Goal: Use online tool/utility: Utilize a website feature to perform a specific function

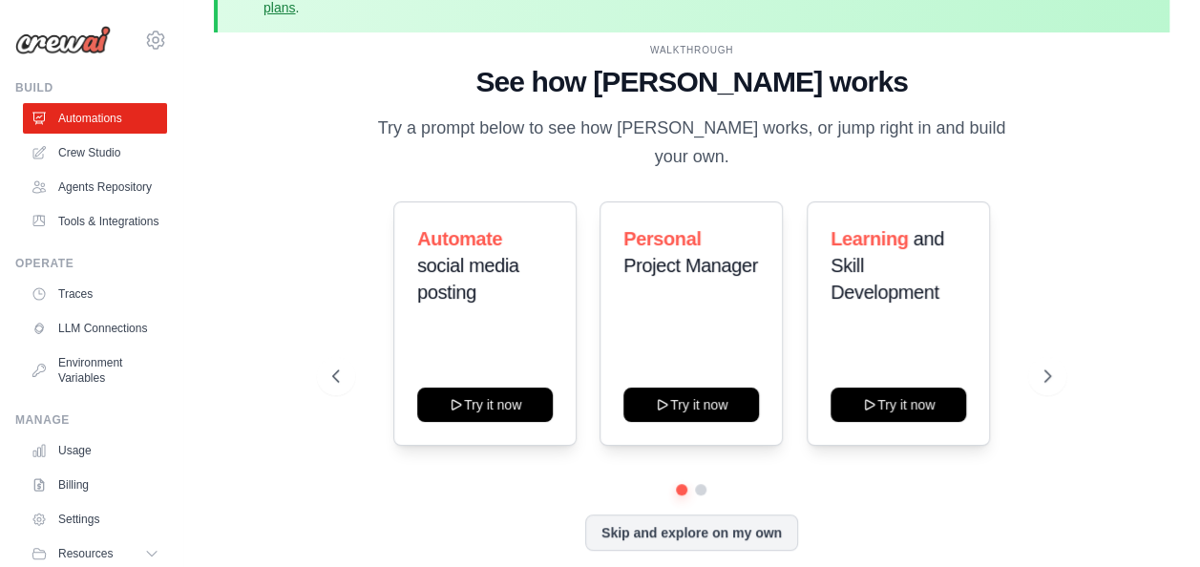
scroll to position [84, 0]
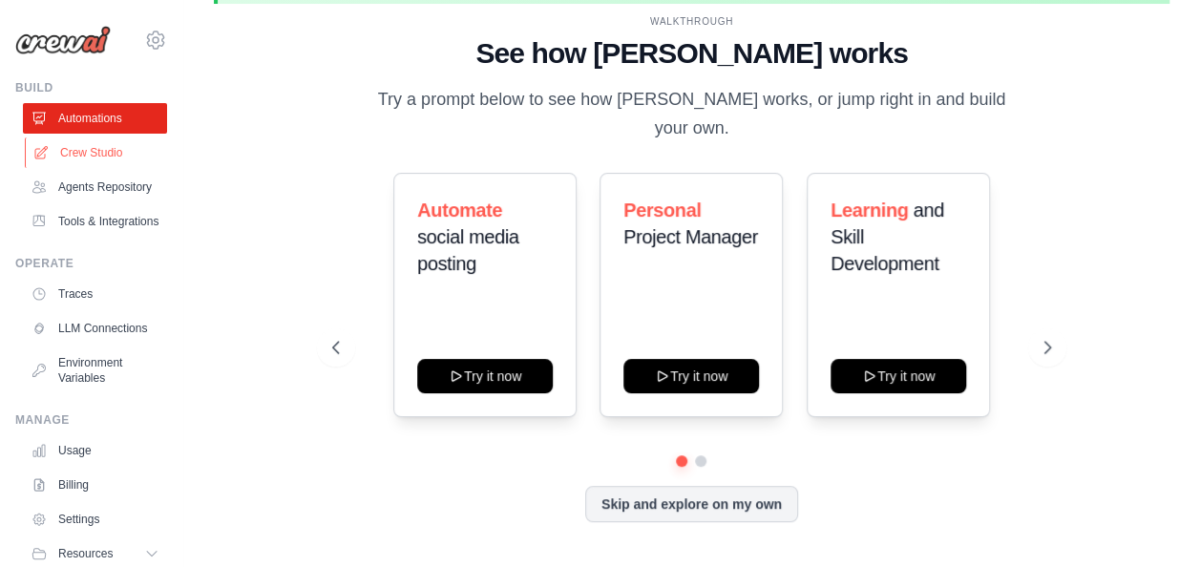
click at [99, 151] on link "Crew Studio" at bounding box center [97, 153] width 144 height 31
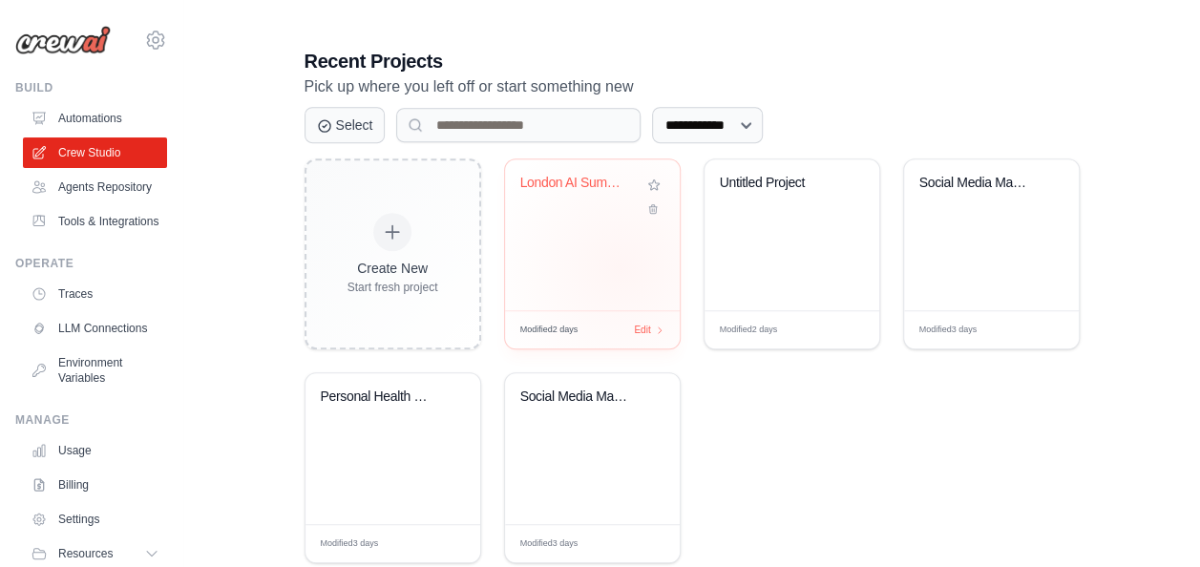
scroll to position [498, 0]
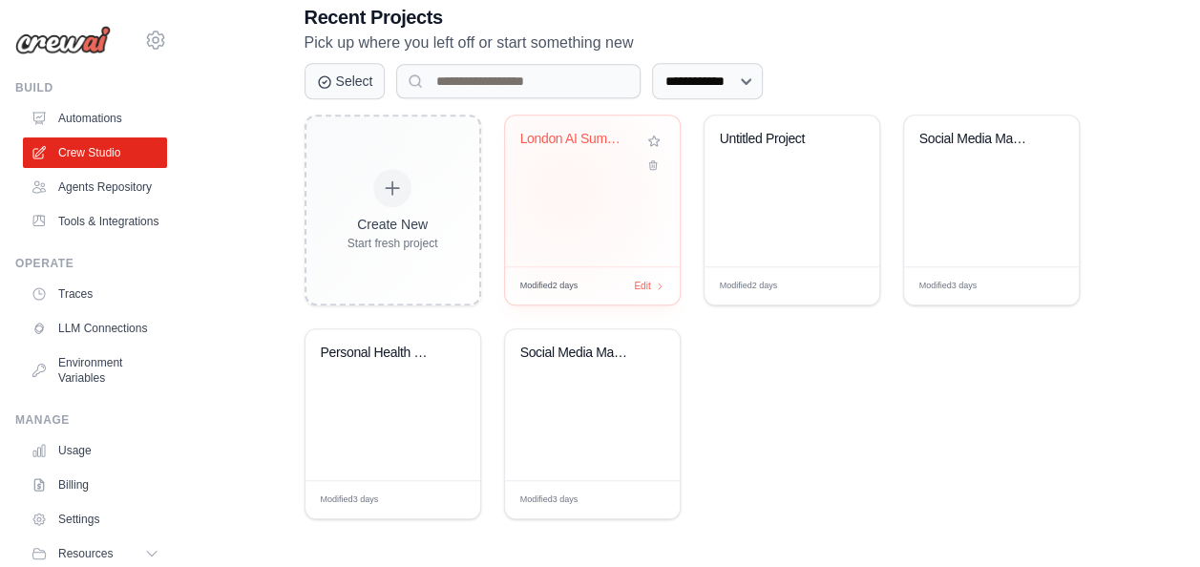
click at [563, 188] on div "London AI Summit Advisor" at bounding box center [592, 191] width 175 height 151
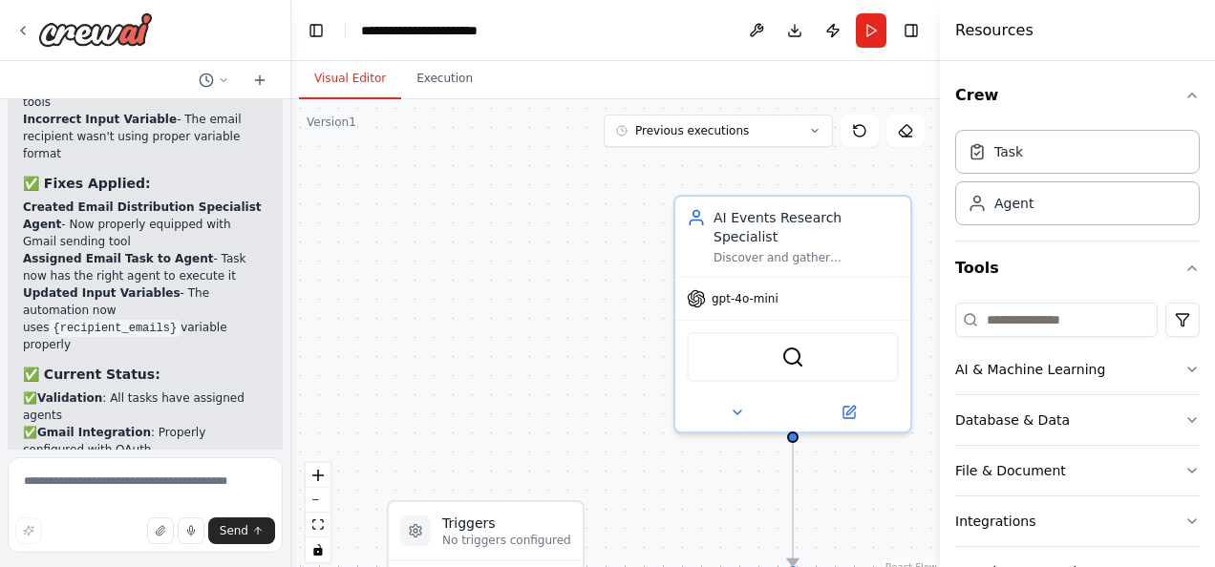
scroll to position [7460, 0]
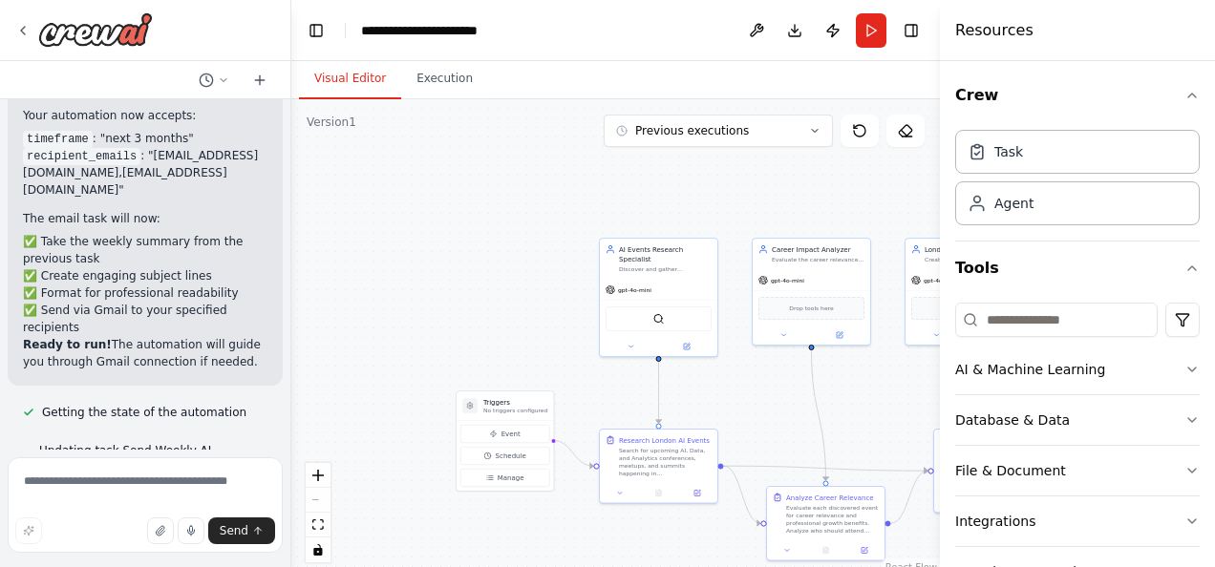
drag, startPoint x: 572, startPoint y: 202, endPoint x: 454, endPoint y: 227, distance: 121.0
drag, startPoint x: 454, startPoint y: 227, endPoint x: 350, endPoint y: 201, distance: 107.5
click at [338, 197] on div ".deletable-edge-delete-btn { width: 20px; height: 20px; border: 0px solid #ffff…" at bounding box center [615, 337] width 648 height 477
drag, startPoint x: 837, startPoint y: 212, endPoint x: 671, endPoint y: 199, distance: 166.7
drag, startPoint x: 671, startPoint y: 199, endPoint x: 479, endPoint y: 210, distance: 192.3
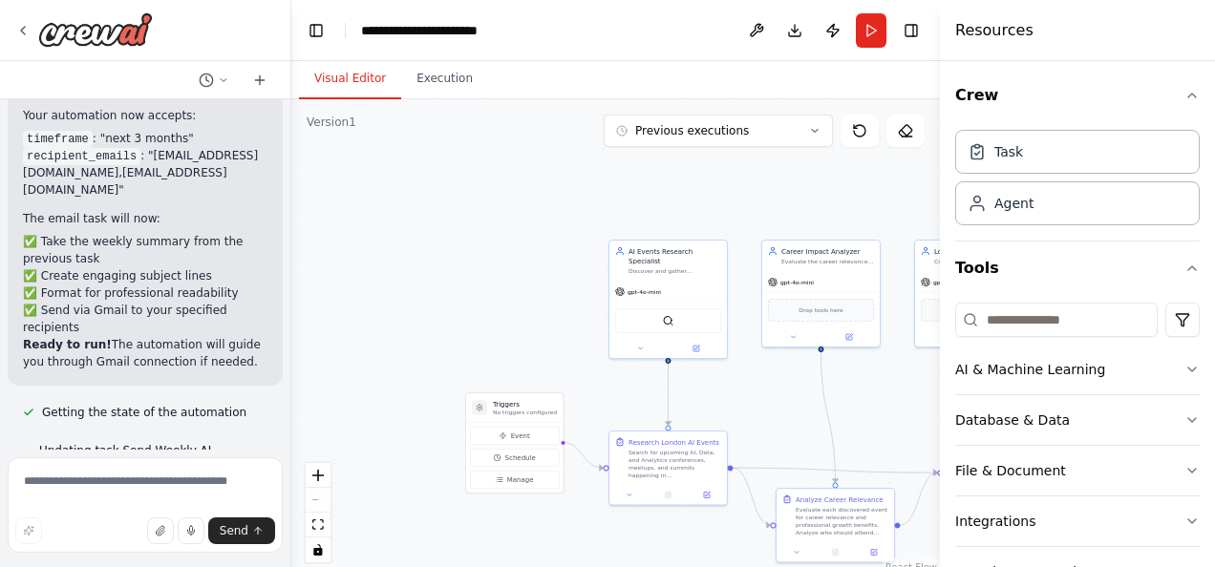
drag, startPoint x: 479, startPoint y: 210, endPoint x: 373, endPoint y: 220, distance: 106.4
drag, startPoint x: 373, startPoint y: 220, endPoint x: 337, endPoint y: 209, distance: 37.8
click at [337, 209] on div ".deletable-edge-delete-btn { width: 20px; height: 20px; border: 0px solid #ffff…" at bounding box center [615, 337] width 648 height 477
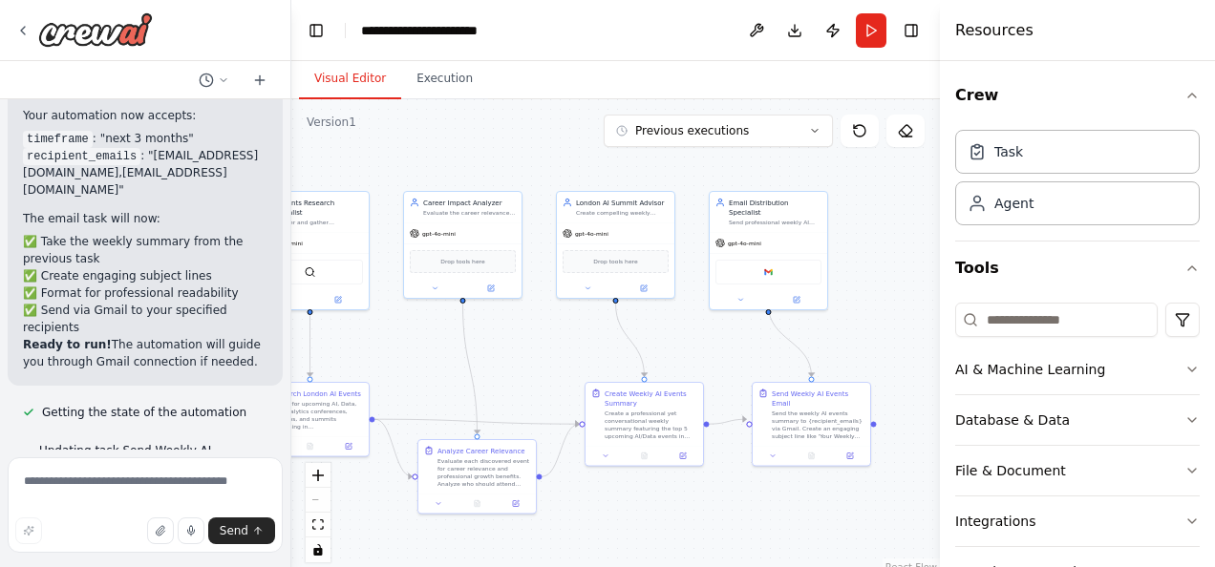
drag, startPoint x: 493, startPoint y: 265, endPoint x: 134, endPoint y: 216, distance: 362.5
click at [134, 216] on div "Hello! I'm the CrewAI assistant. What kind of automation do you want to build? …" at bounding box center [607, 283] width 1215 height 567
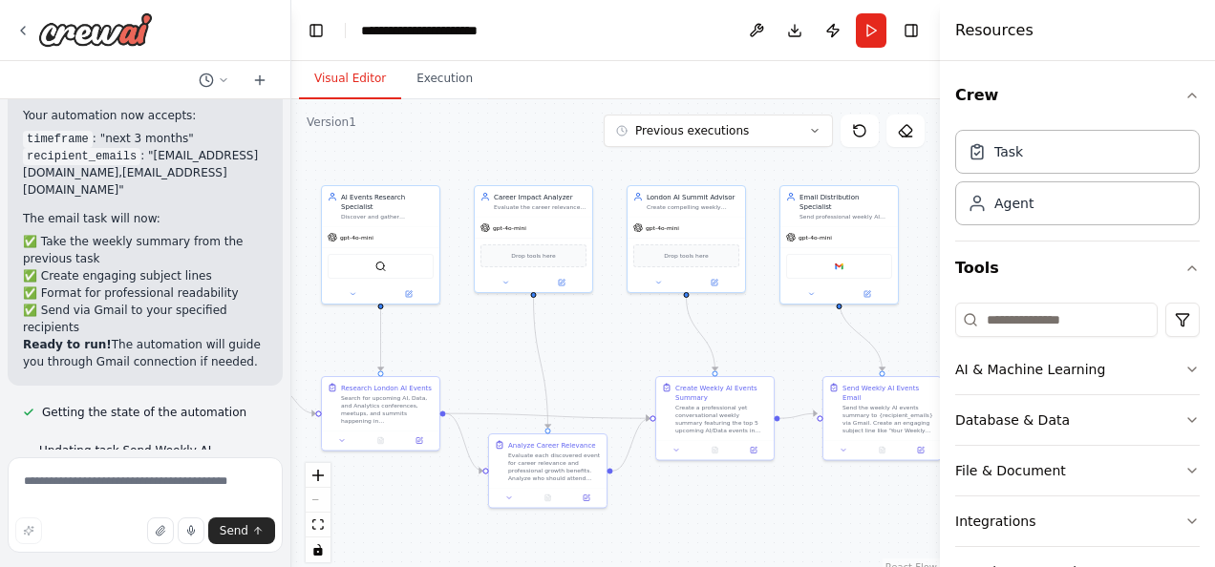
drag, startPoint x: 882, startPoint y: 321, endPoint x: 954, endPoint y: 315, distance: 71.8
click at [954, 315] on div "Hello! I'm the CrewAI assistant. What kind of automation do you want to build? …" at bounding box center [607, 283] width 1215 height 567
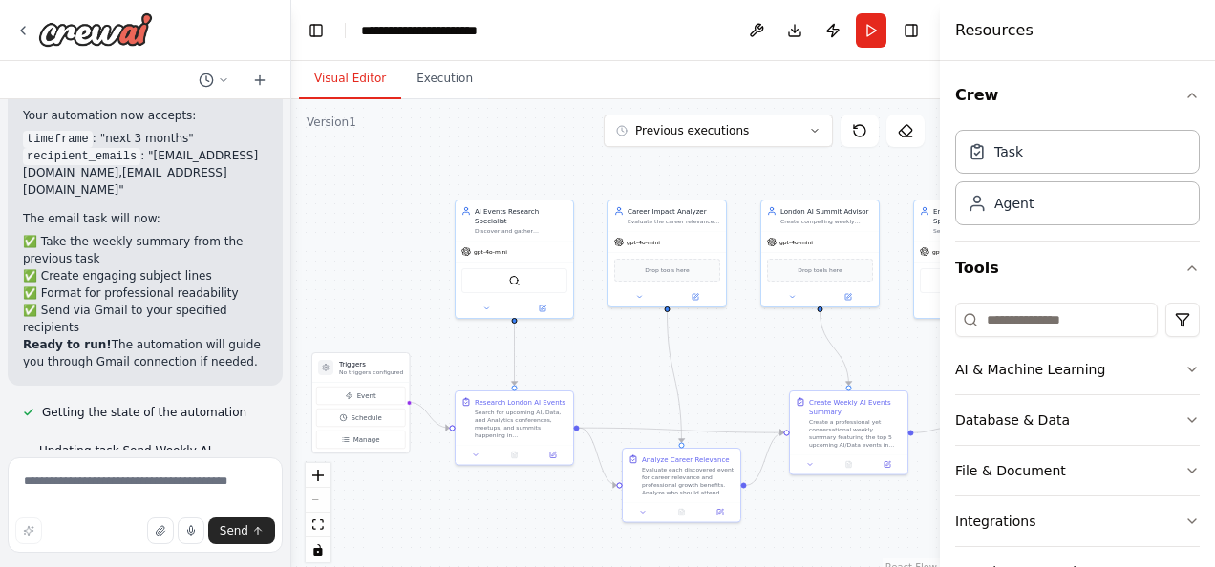
drag, startPoint x: 486, startPoint y: 349, endPoint x: 598, endPoint y: 358, distance: 112.1
click at [605, 361] on div ".deletable-edge-delete-btn { width: 20px; height: 20px; border: 0px solid #ffff…" at bounding box center [615, 337] width 648 height 477
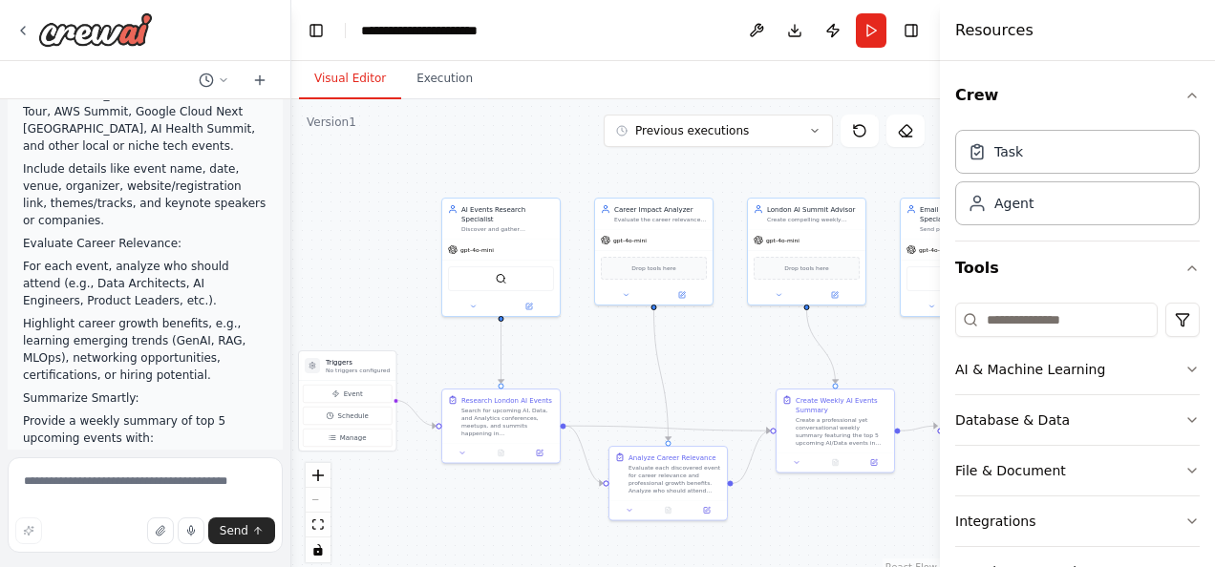
scroll to position [477, 0]
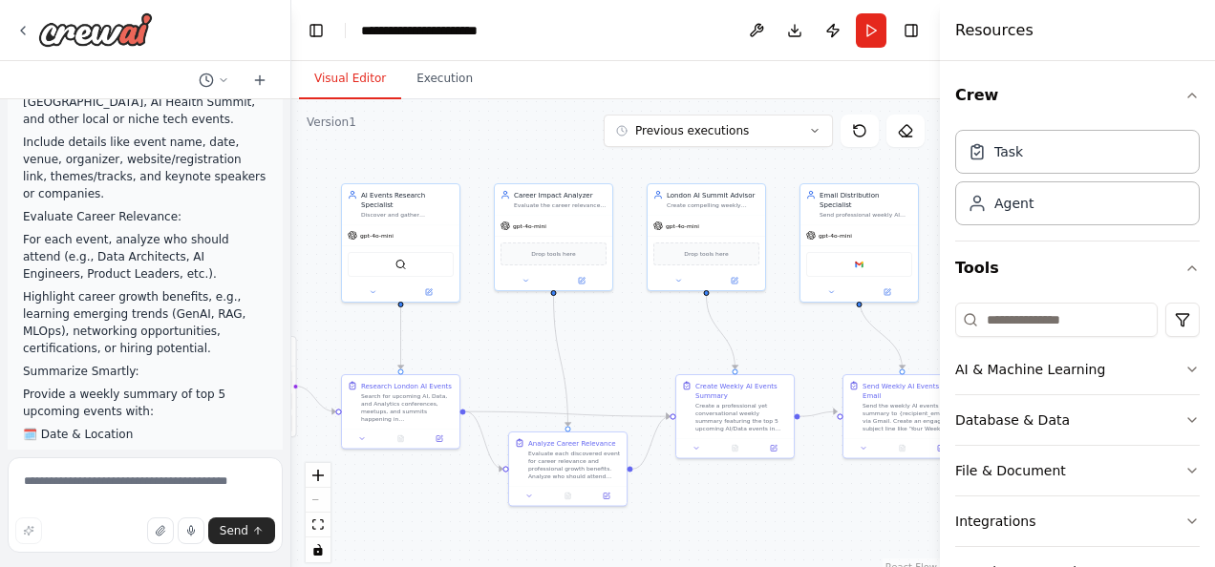
drag, startPoint x: 901, startPoint y: 351, endPoint x: 801, endPoint y: 337, distance: 101.3
click at [801, 337] on div ".deletable-edge-delete-btn { width: 20px; height: 20px; border: 0px solid #ffff…" at bounding box center [615, 337] width 648 height 477
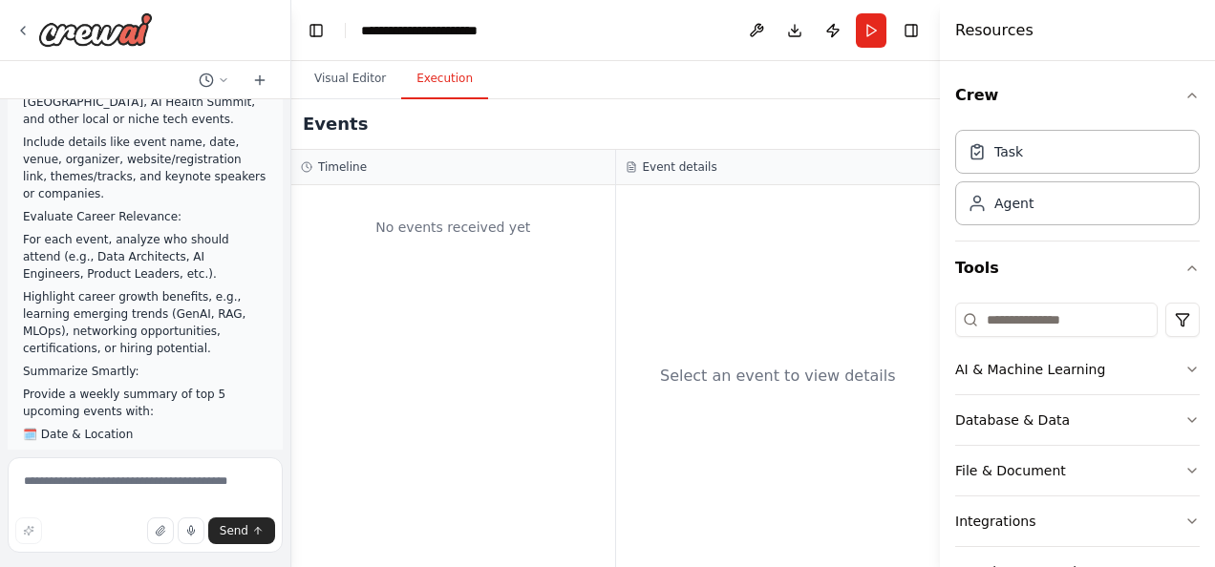
click at [435, 92] on button "Execution" at bounding box center [444, 79] width 87 height 40
click at [350, 69] on button "Visual Editor" at bounding box center [350, 79] width 102 height 40
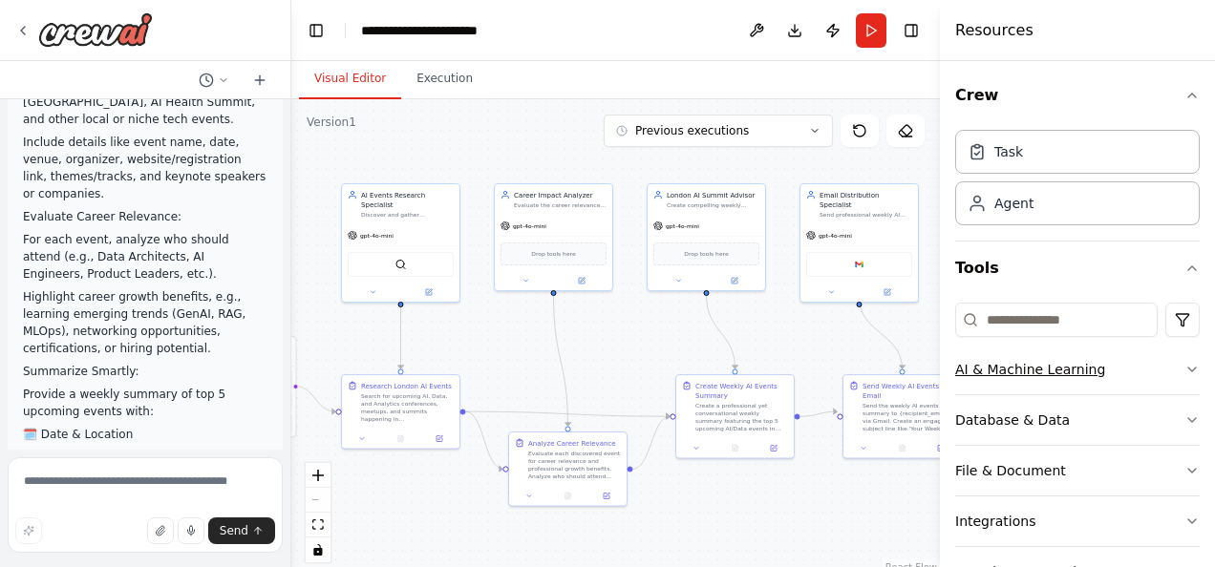
scroll to position [159, 0]
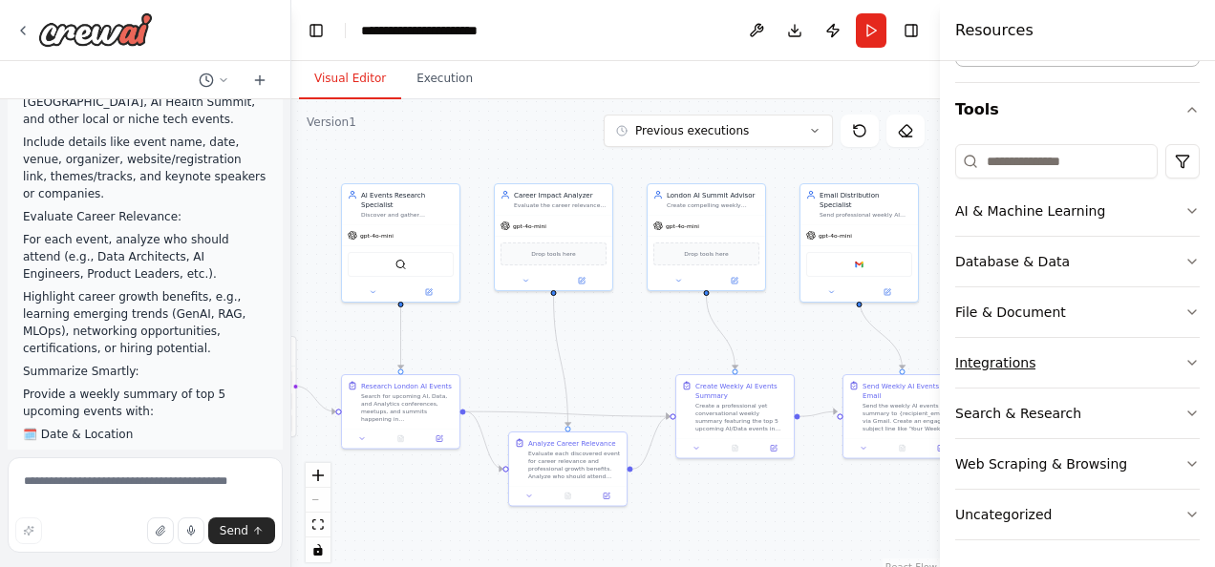
click at [1054, 353] on button "Integrations" at bounding box center [1077, 363] width 244 height 50
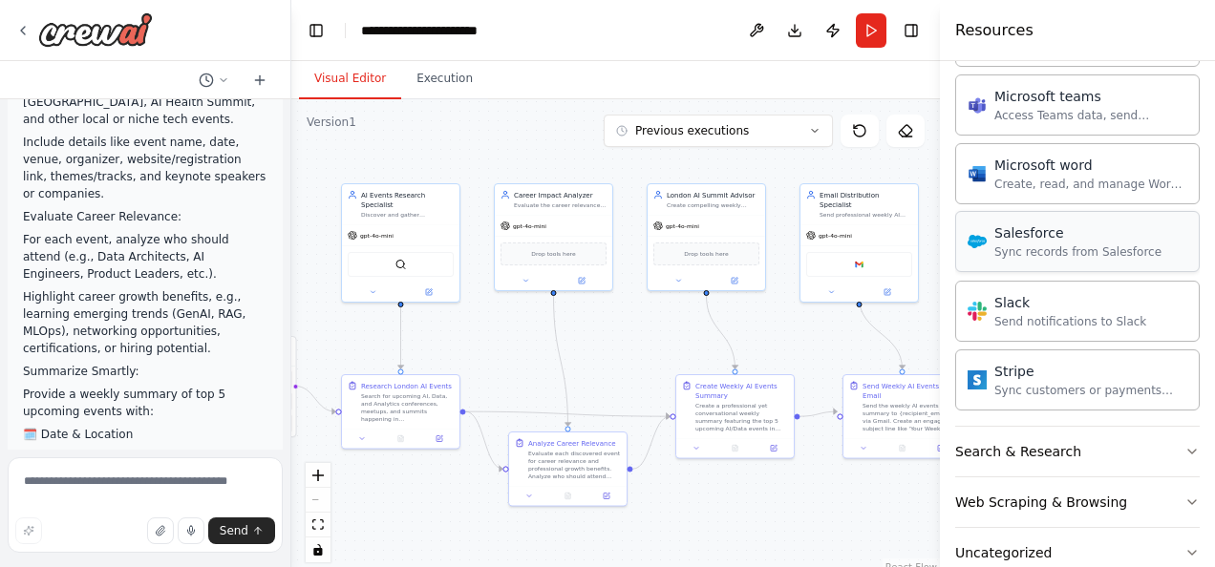
scroll to position [1331, 0]
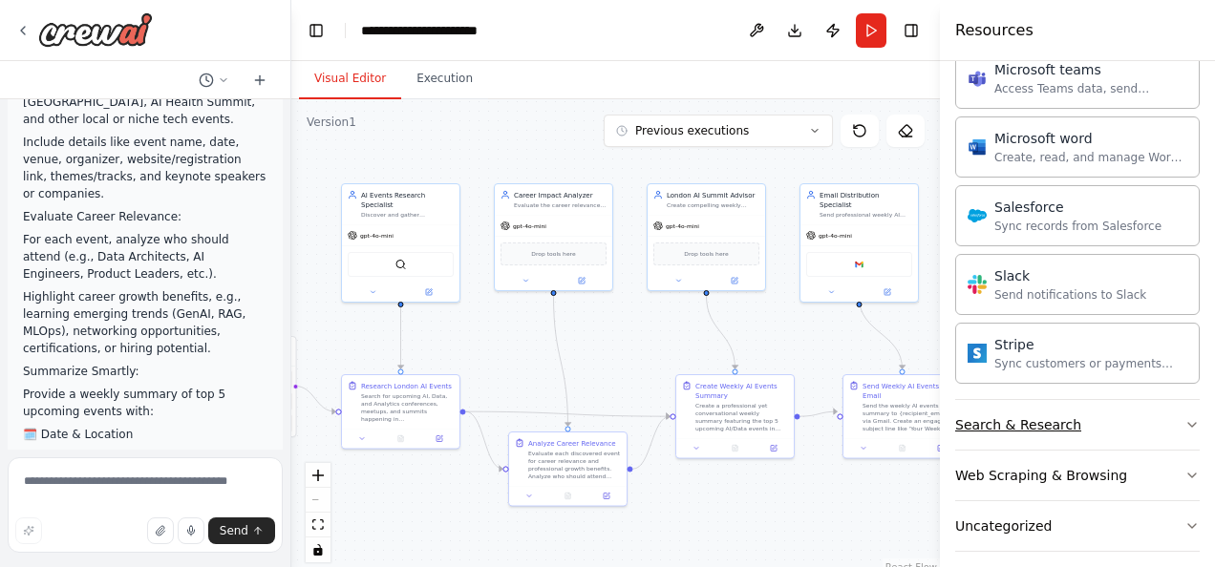
click at [1028, 415] on div "Search & Research" at bounding box center [1018, 424] width 126 height 19
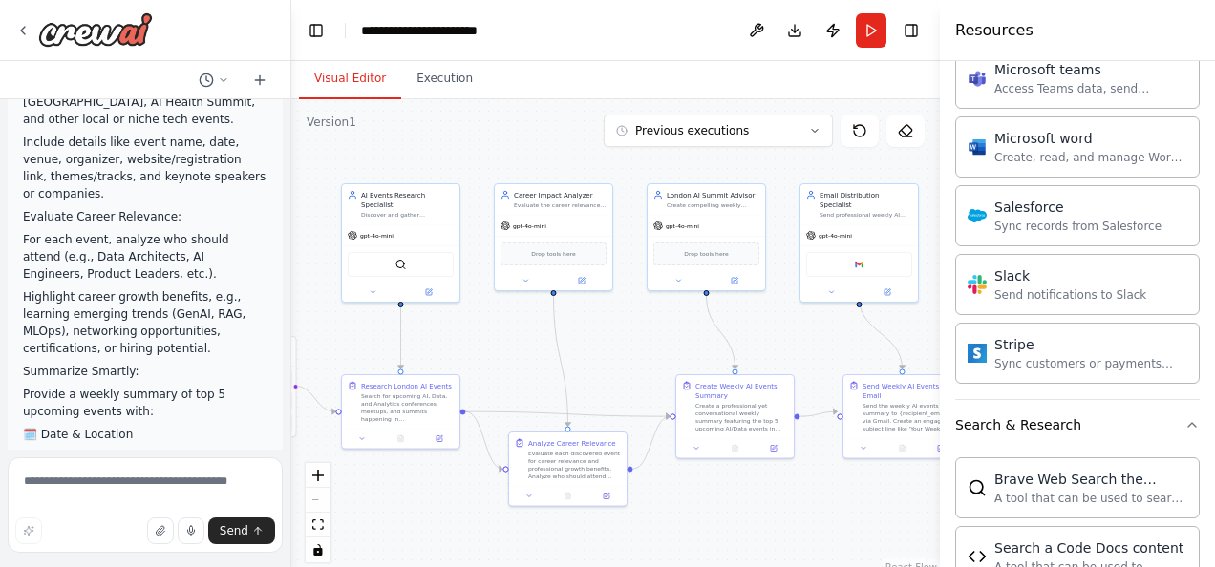
click at [1071, 421] on button "Search & Research" at bounding box center [1077, 425] width 244 height 50
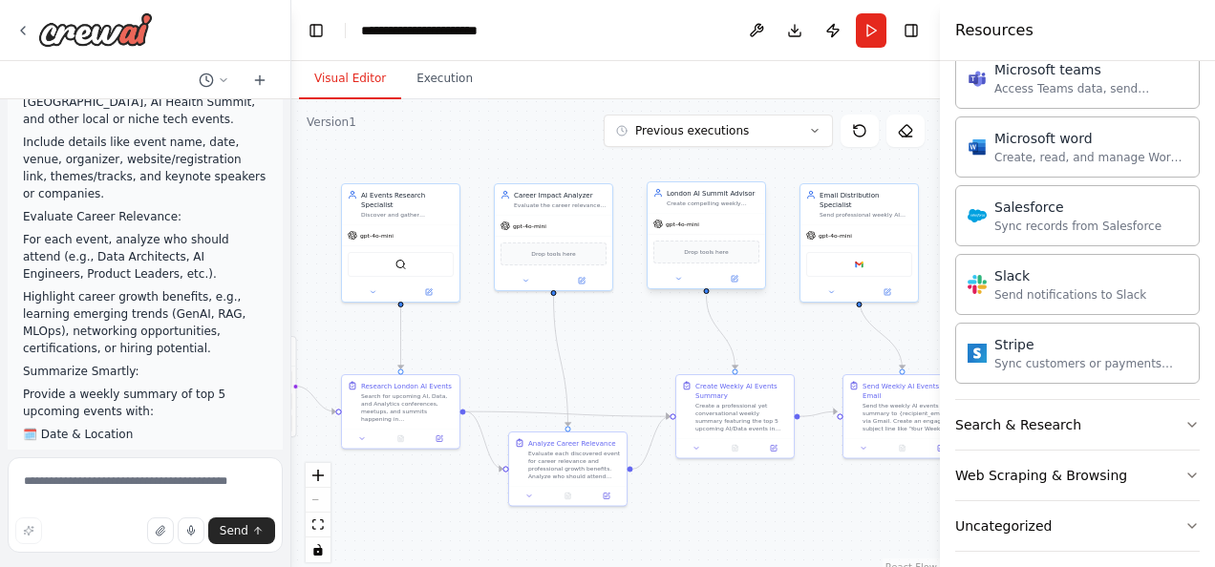
click at [691, 228] on div "gpt-4o-mini" at bounding box center [705, 224] width 117 height 21
click at [731, 282] on icon at bounding box center [735, 279] width 8 height 8
click at [738, 273] on button at bounding box center [735, 278] width 54 height 11
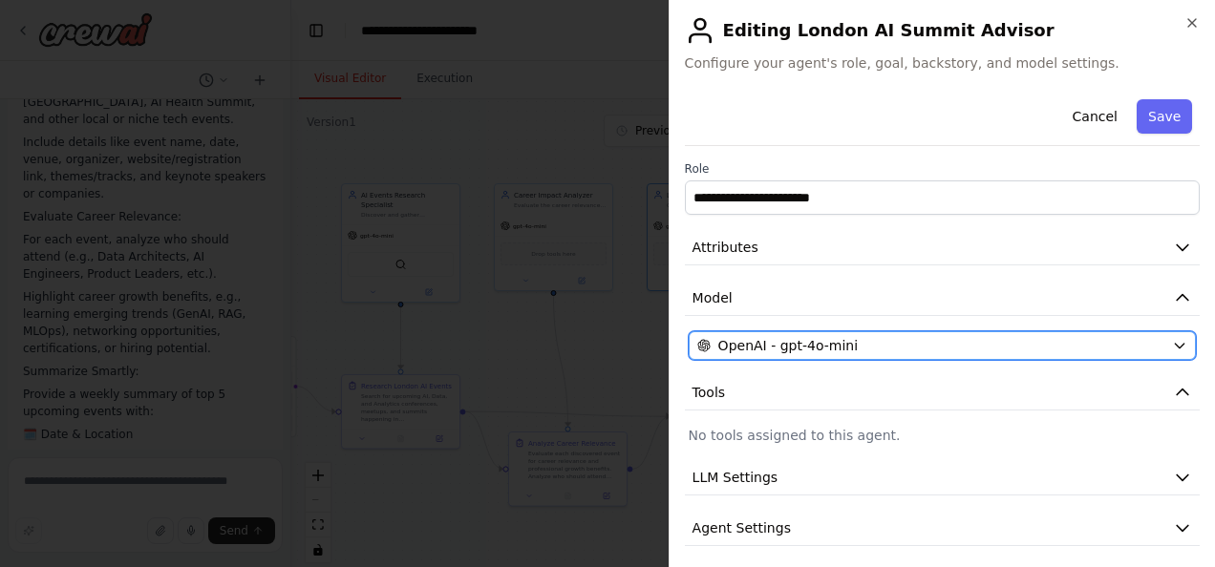
click at [897, 340] on div "OpenAI - gpt-4o-mini" at bounding box center [930, 345] width 467 height 19
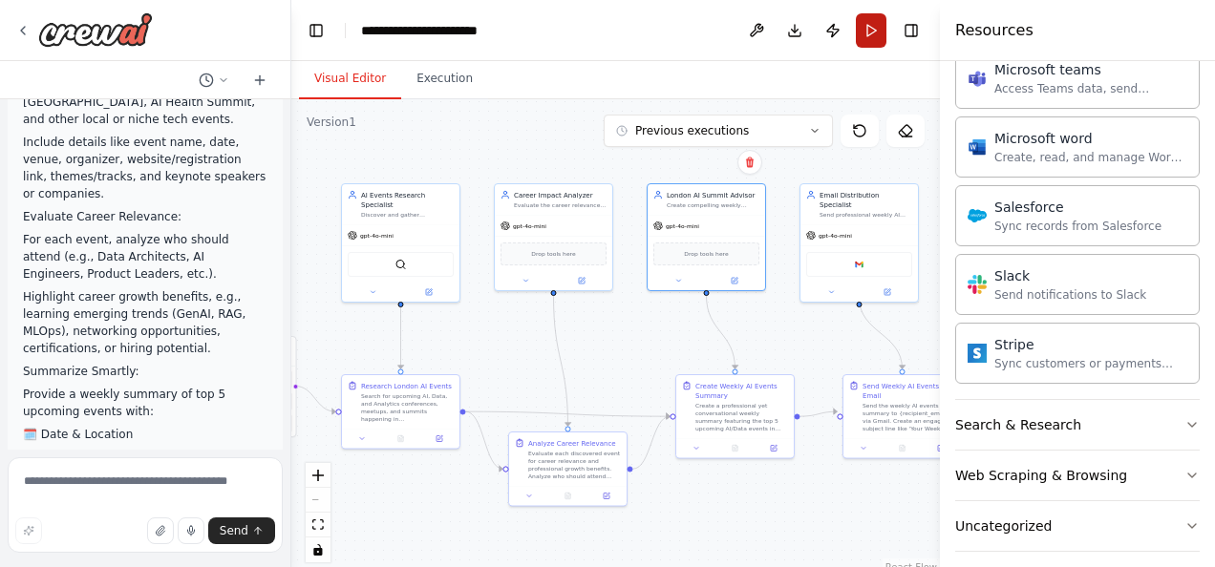
click at [863, 25] on button "Run" at bounding box center [871, 30] width 31 height 34
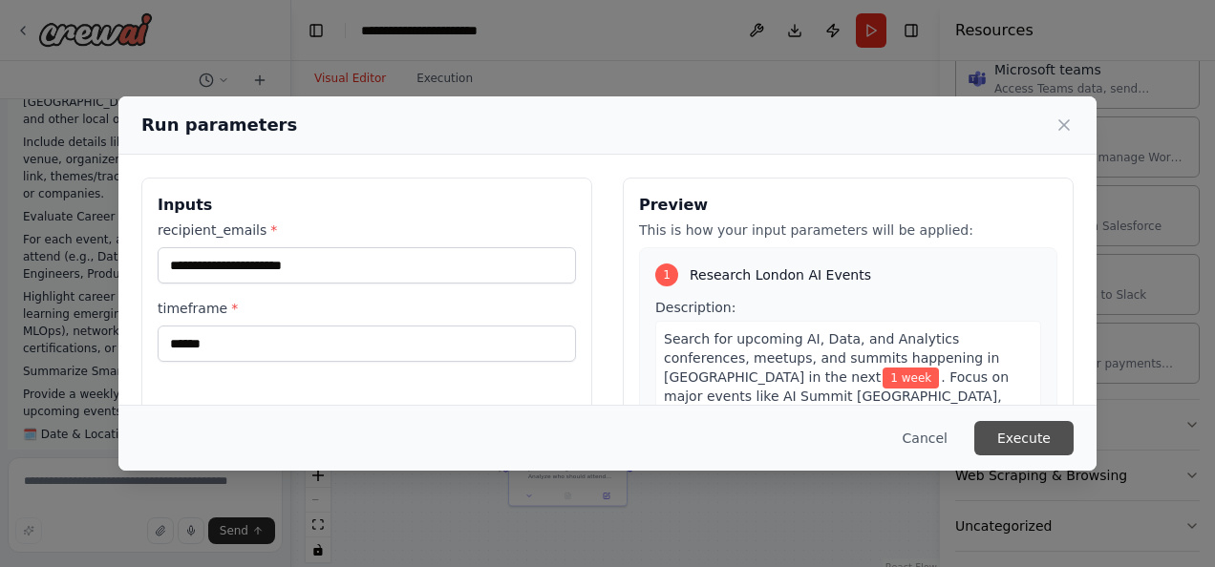
click at [1034, 440] on button "Execute" at bounding box center [1023, 438] width 99 height 34
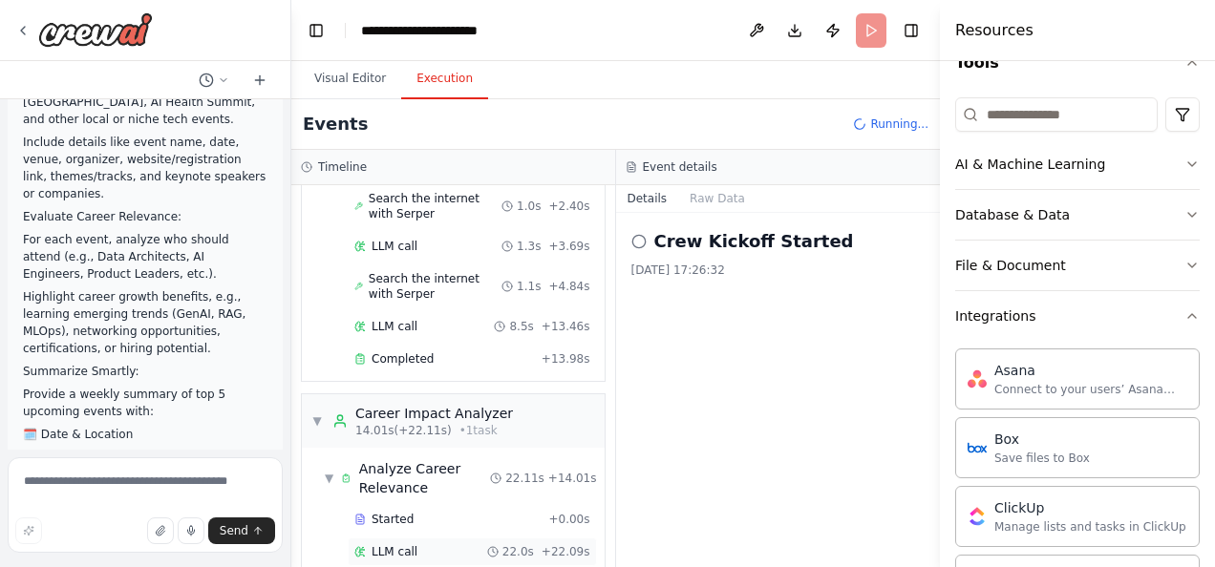
scroll to position [19, 0]
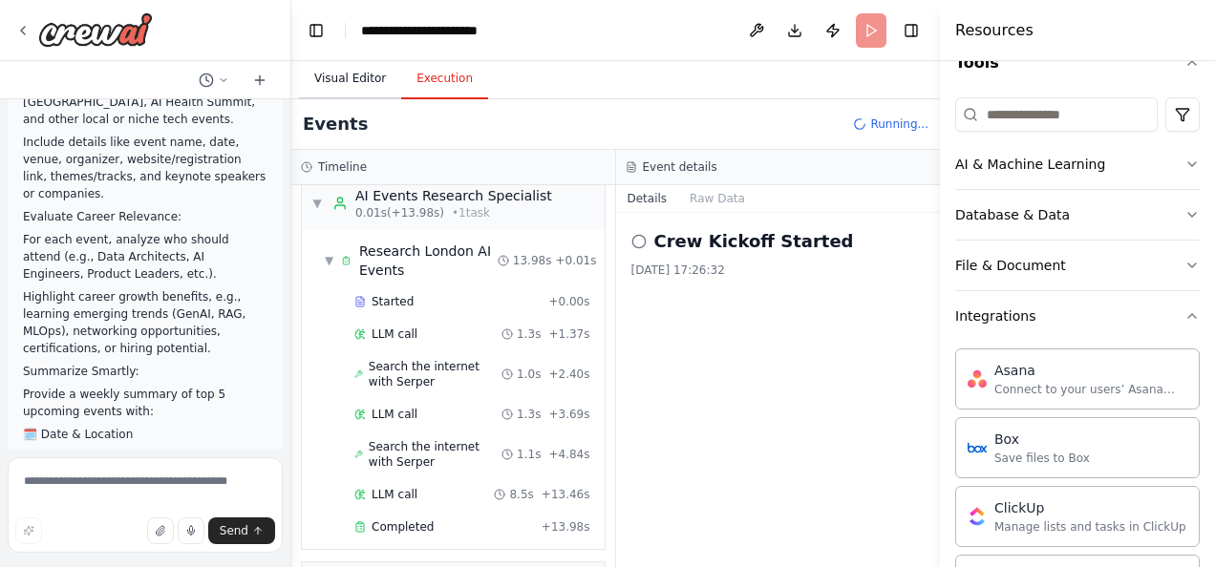
click at [336, 75] on button "Visual Editor" at bounding box center [350, 79] width 102 height 40
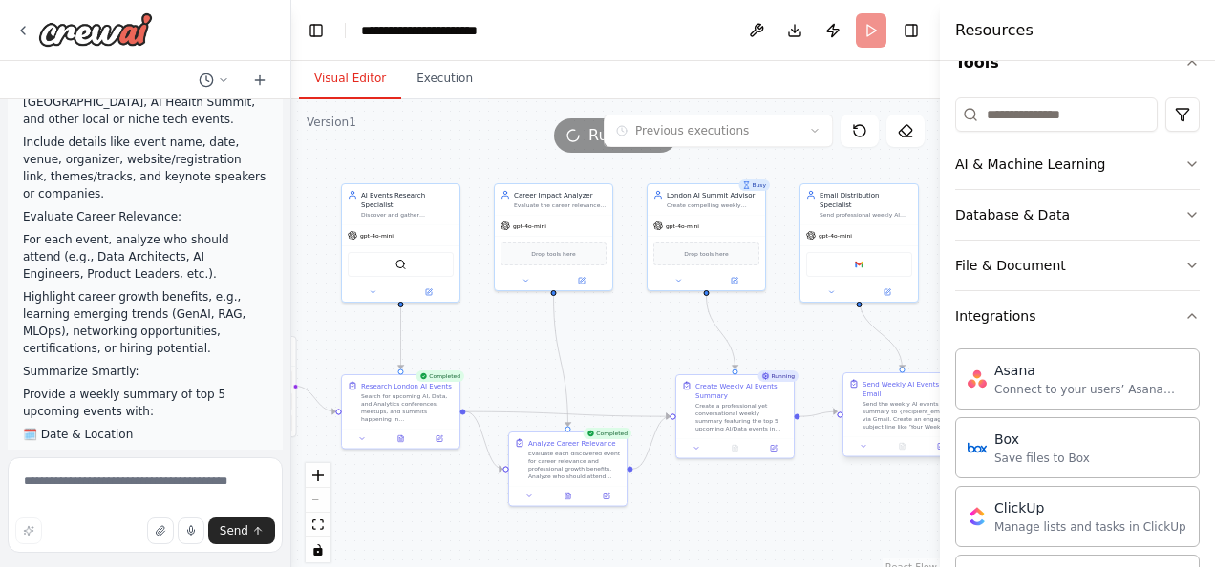
click at [883, 400] on div "Send the weekly AI events summary to {recipient_emails} via Gmail. Create an en…" at bounding box center [908, 415] width 93 height 31
